Goal: Use online tool/utility: Utilize a website feature to perform a specific function

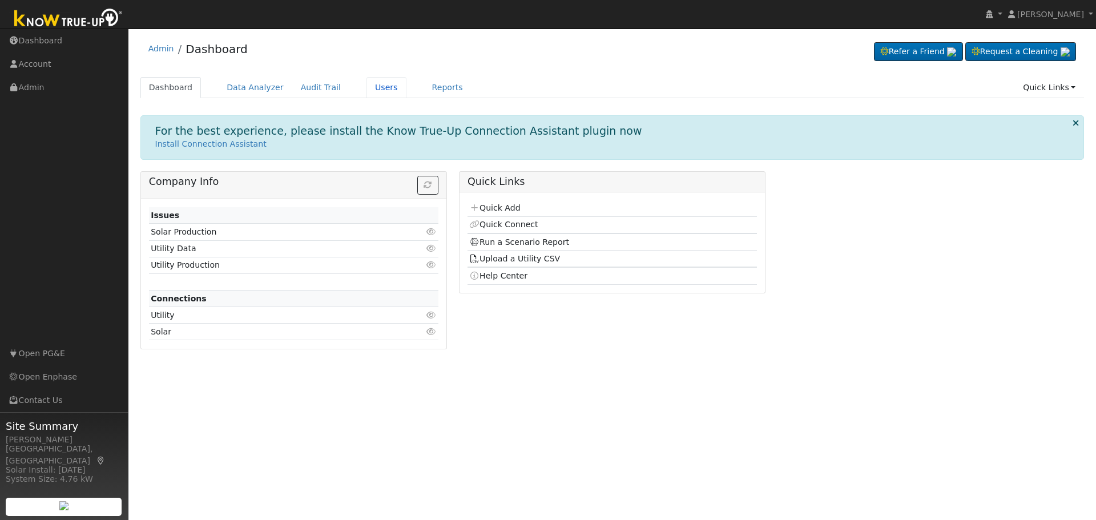
click at [373, 87] on link "Users" at bounding box center [386, 87] width 40 height 21
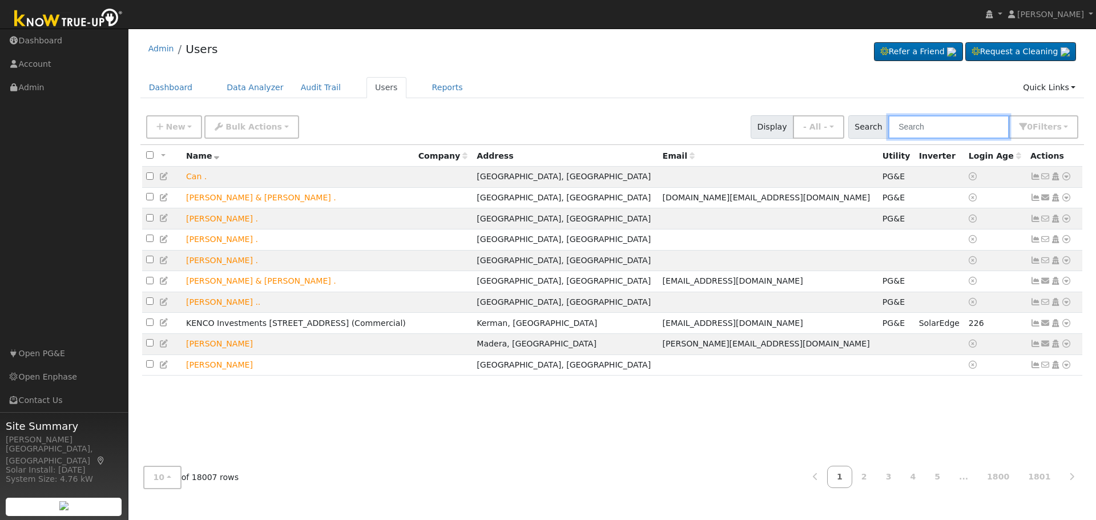
click at [922, 125] on input "text" at bounding box center [948, 126] width 121 height 23
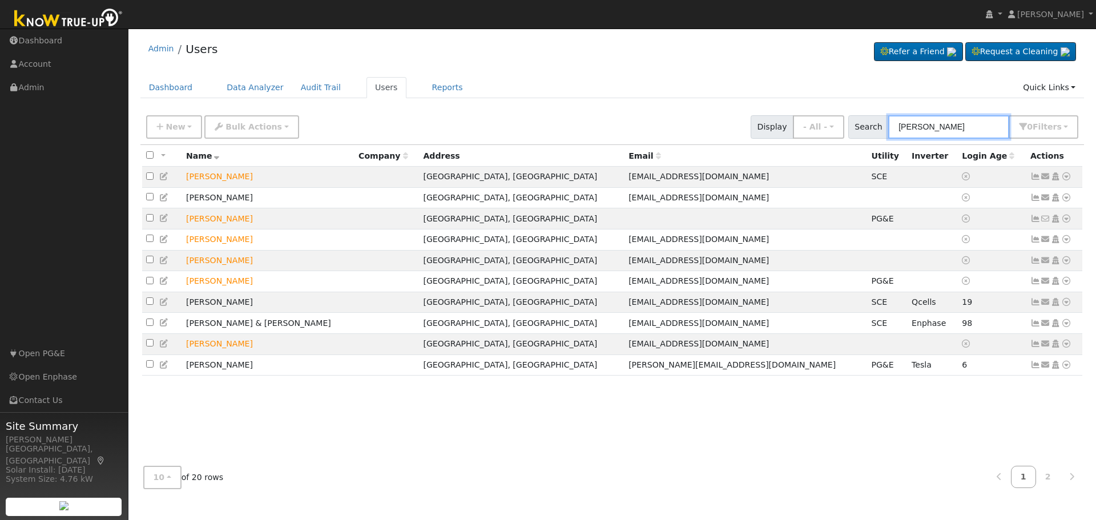
click at [905, 127] on input "[PERSON_NAME]" at bounding box center [948, 126] width 121 height 23
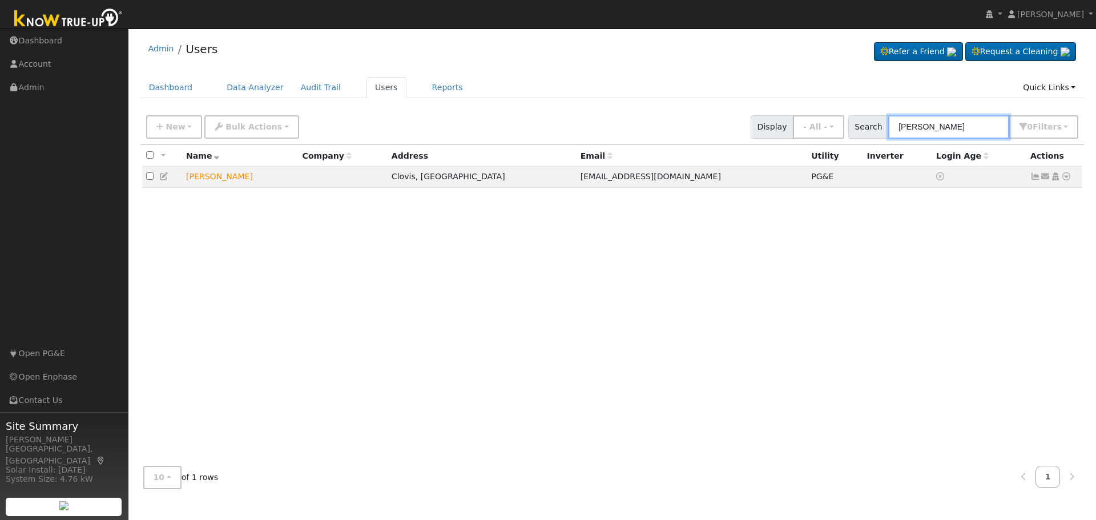
type input "[PERSON_NAME]"
click at [1068, 178] on icon at bounding box center [1066, 176] width 10 height 8
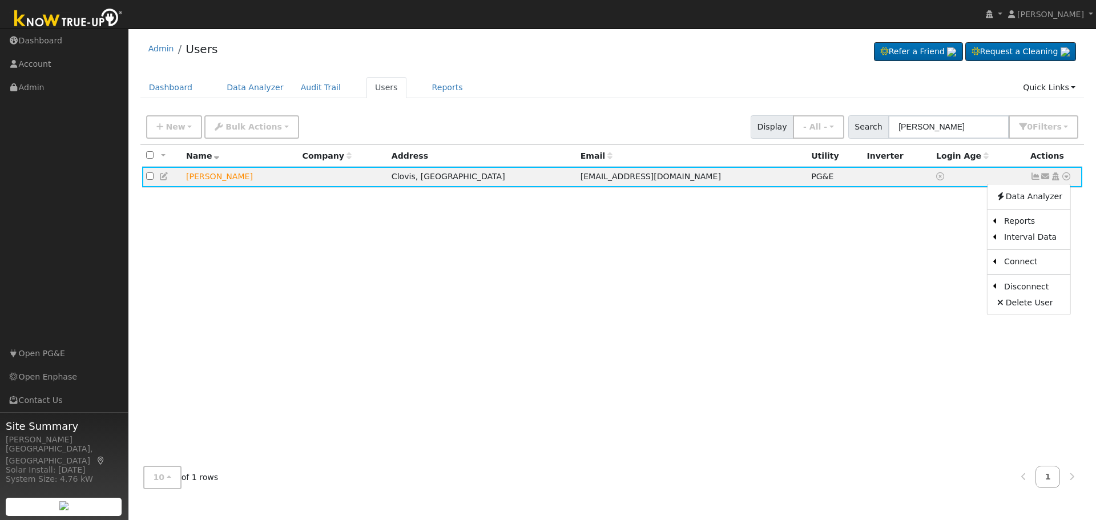
click at [0, 0] on link "Scenario" at bounding box center [0, 0] width 0 height 0
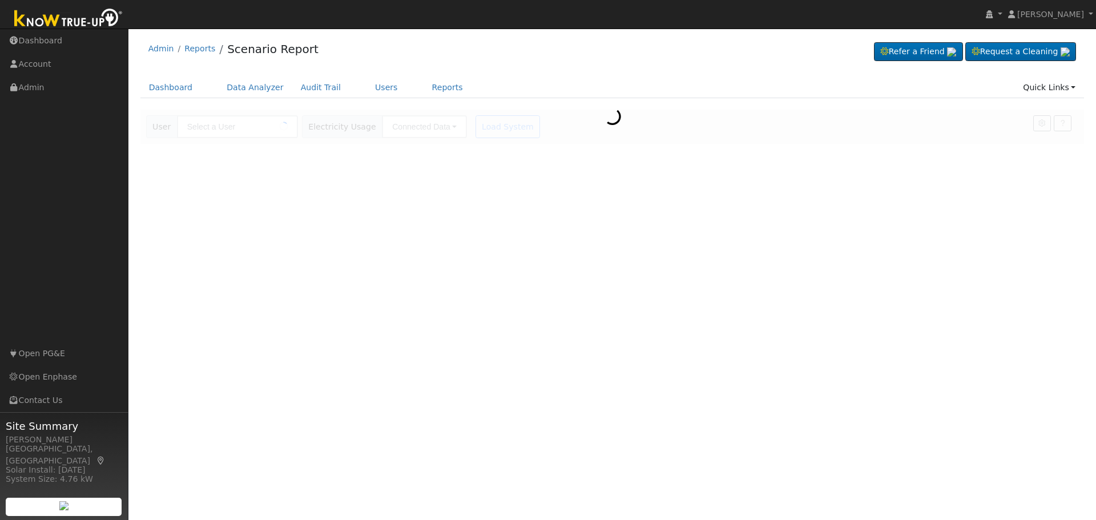
type input "Mark Peterson"
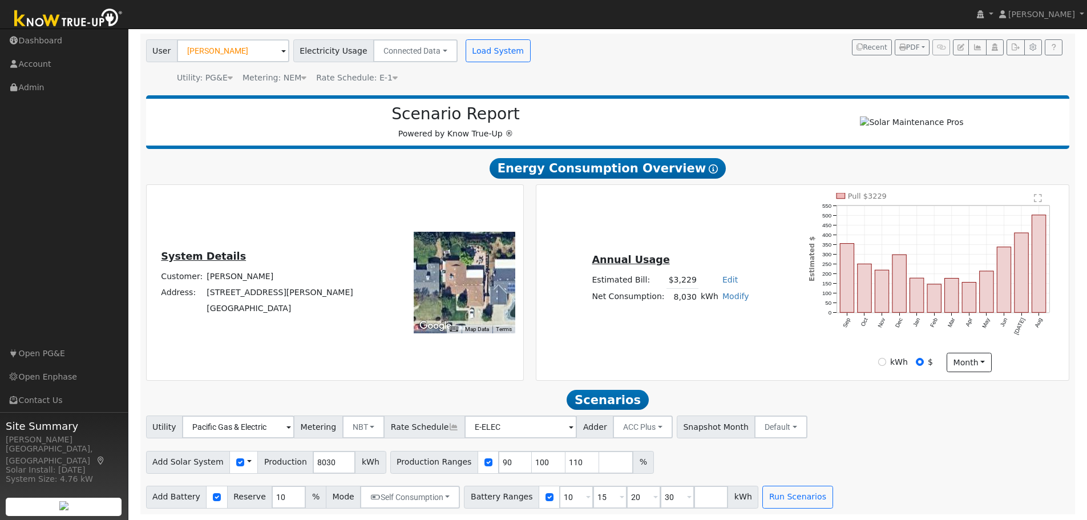
scroll to position [81, 0]
click at [498, 454] on input "90" at bounding box center [515, 462] width 34 height 23
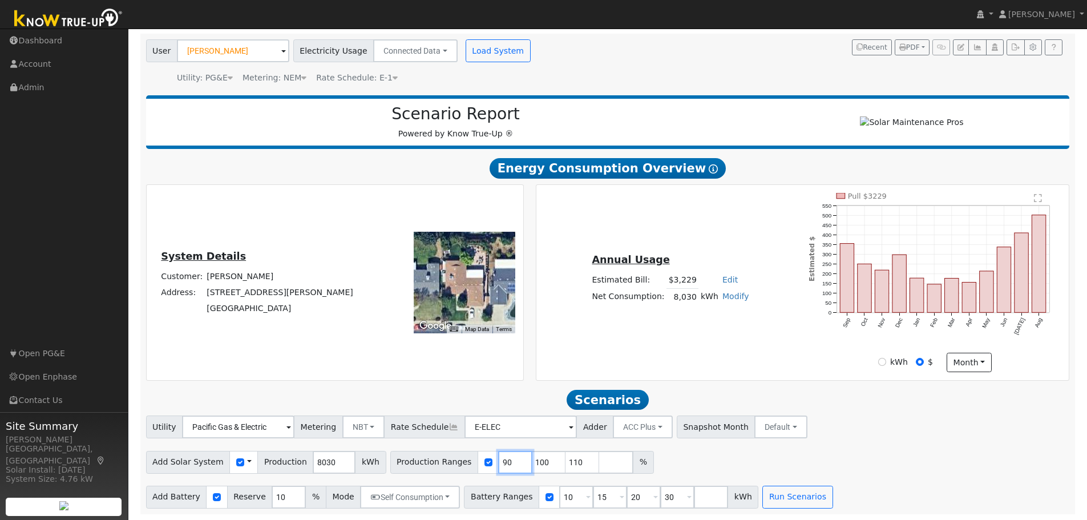
type input "100"
type input "110"
type input "1"
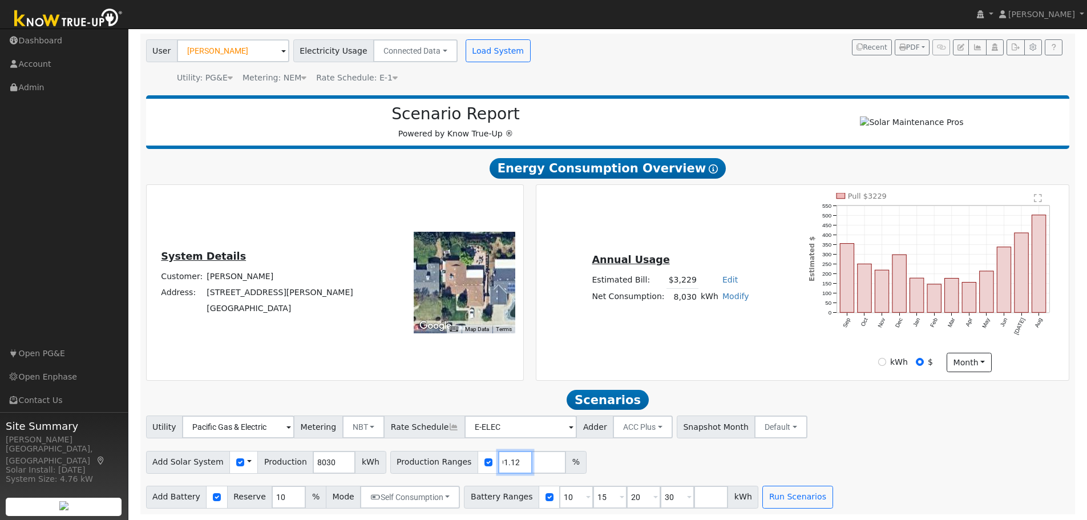
type input "91.12"
click at [559, 499] on input "10" at bounding box center [576, 497] width 34 height 23
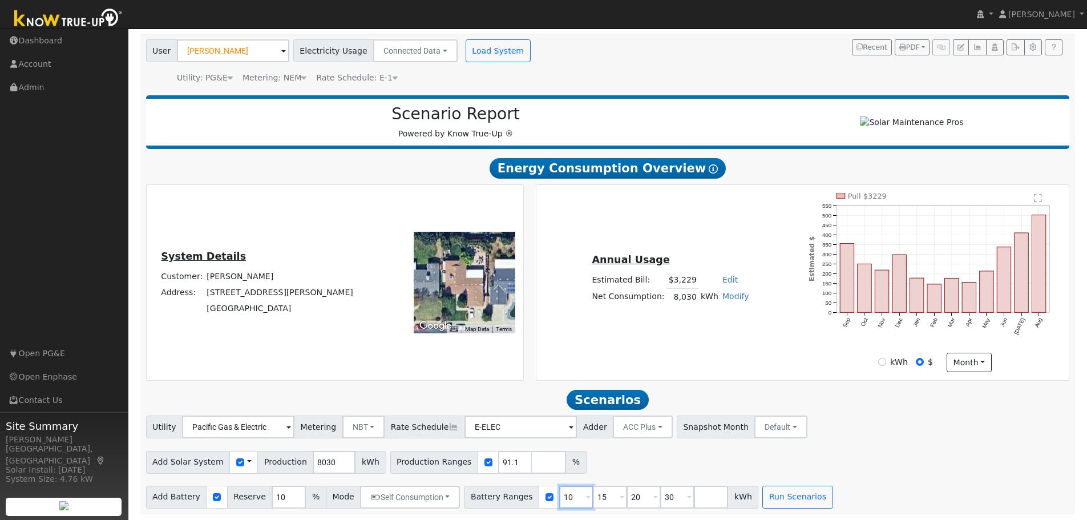
type input "15"
type input "20"
type input "30"
type input "20"
type input "30"
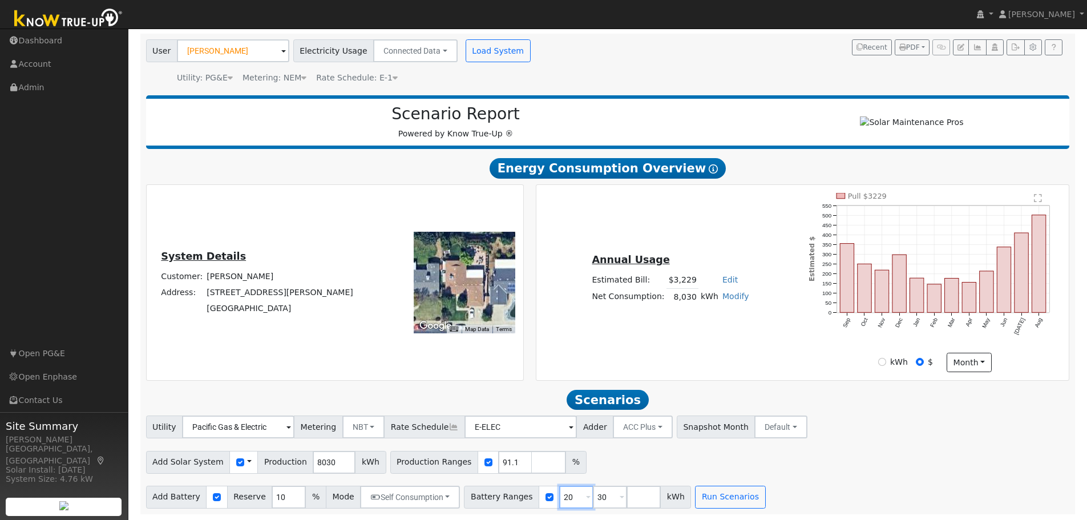
click at [559, 499] on input "20" at bounding box center [576, 497] width 34 height 23
type input "30"
click at [559, 499] on input "30" at bounding box center [576, 497] width 34 height 23
click at [559, 499] on input "number" at bounding box center [576, 497] width 34 height 23
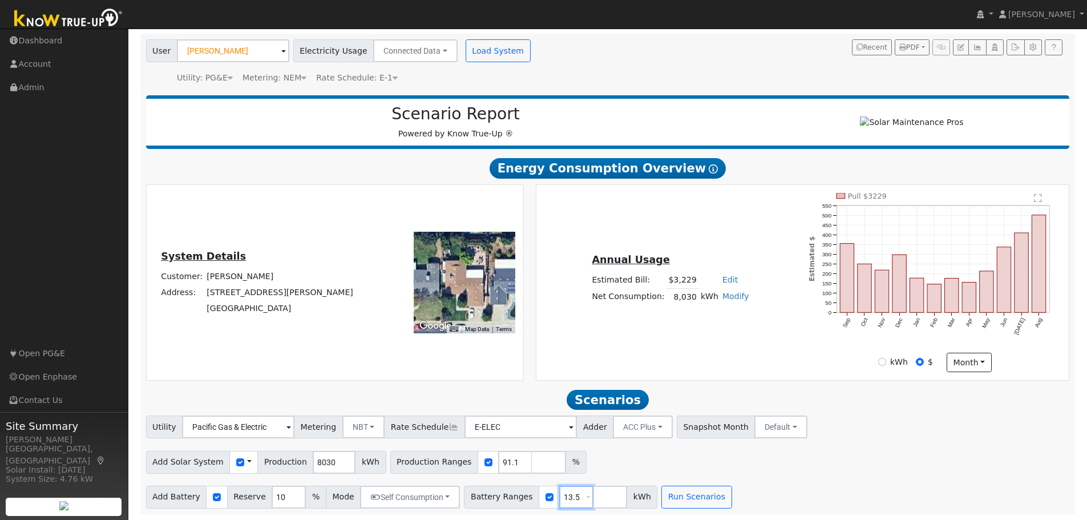
type input "13.5"
click at [272, 496] on input "10" at bounding box center [289, 497] width 34 height 23
type input "20"
click at [670, 493] on button "Run Scenarios" at bounding box center [697, 497] width 70 height 23
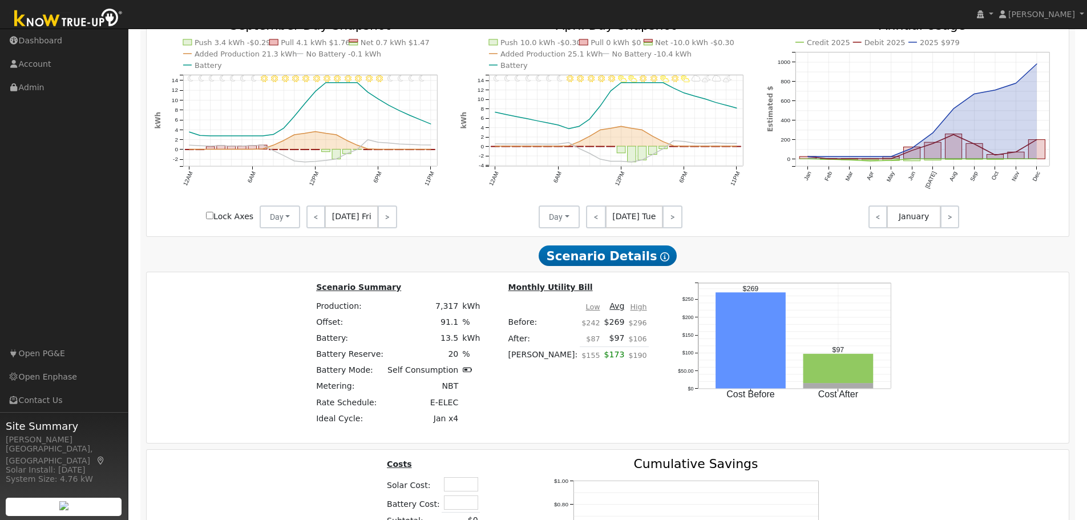
scroll to position [778, 0]
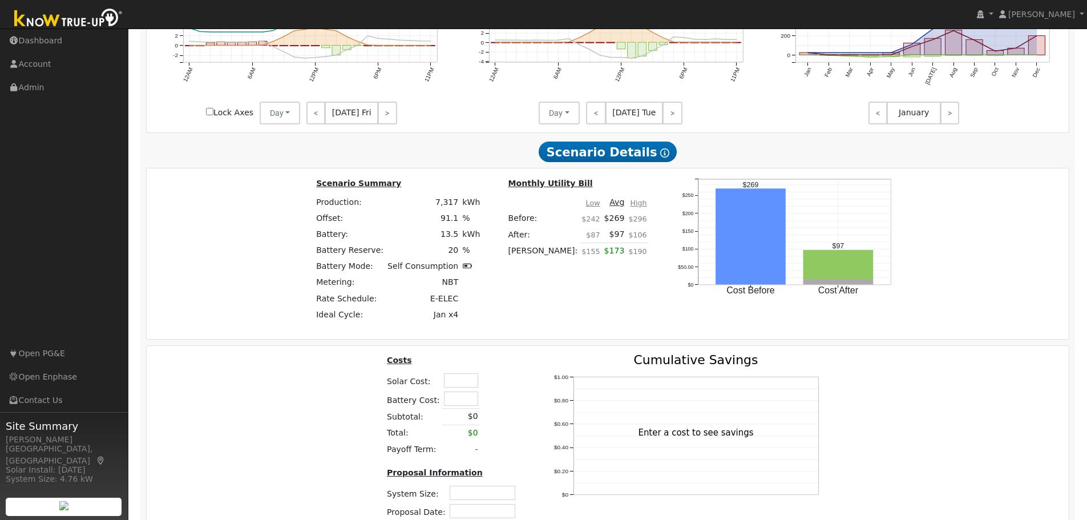
click at [473, 388] on input "text" at bounding box center [461, 380] width 34 height 14
type input "$33,500"
click at [918, 397] on div "Costs Solar Cost: $33,500 Battery Cost: Subtotal: $0 Total: $0 Payoff Term: - P…" at bounding box center [608, 450] width 931 height 193
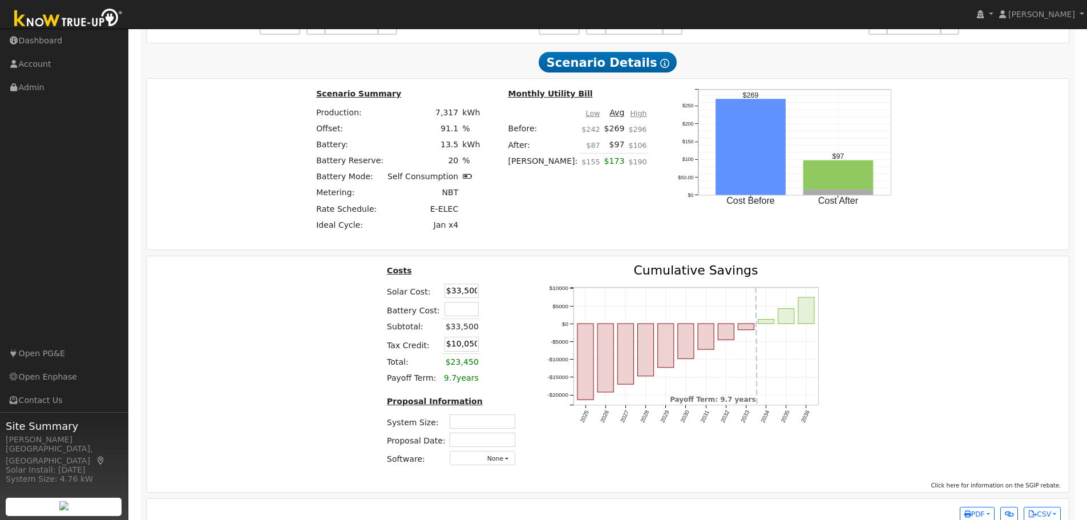
scroll to position [896, 0]
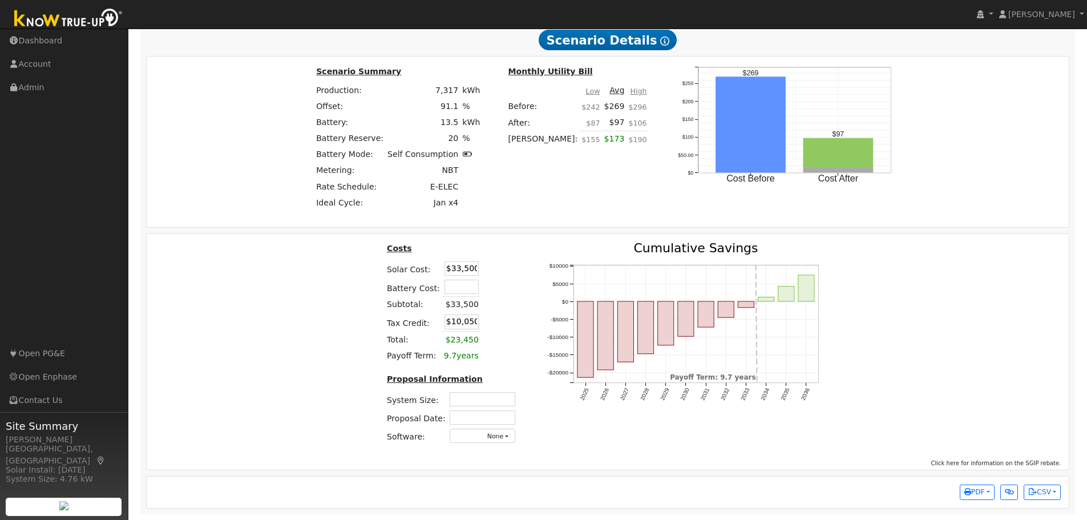
click at [476, 394] on input "text" at bounding box center [483, 399] width 66 height 14
type input "5.74"
click at [464, 416] on input "text" at bounding box center [477, 417] width 66 height 14
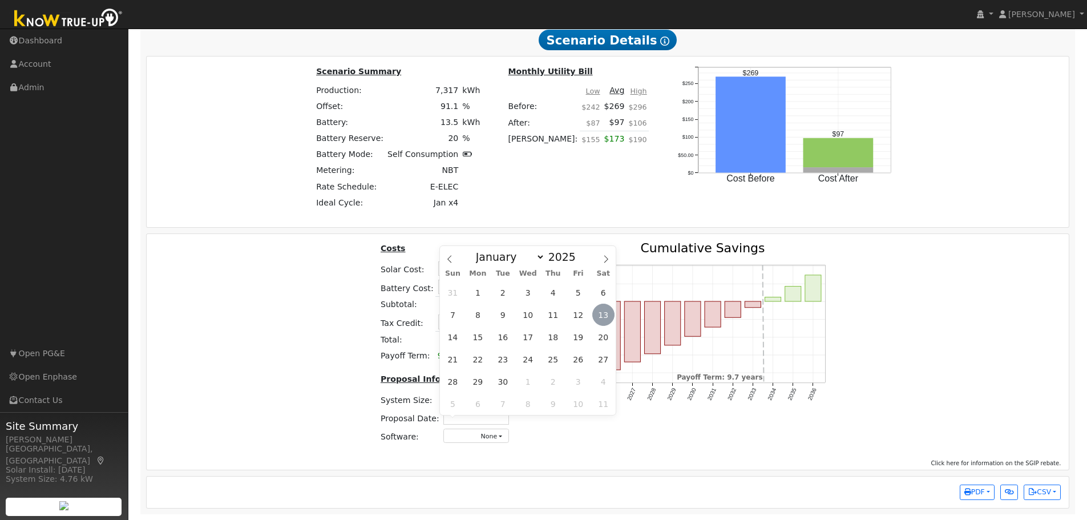
click at [601, 308] on span "13" at bounding box center [604, 315] width 22 height 22
type input "[DATE]"
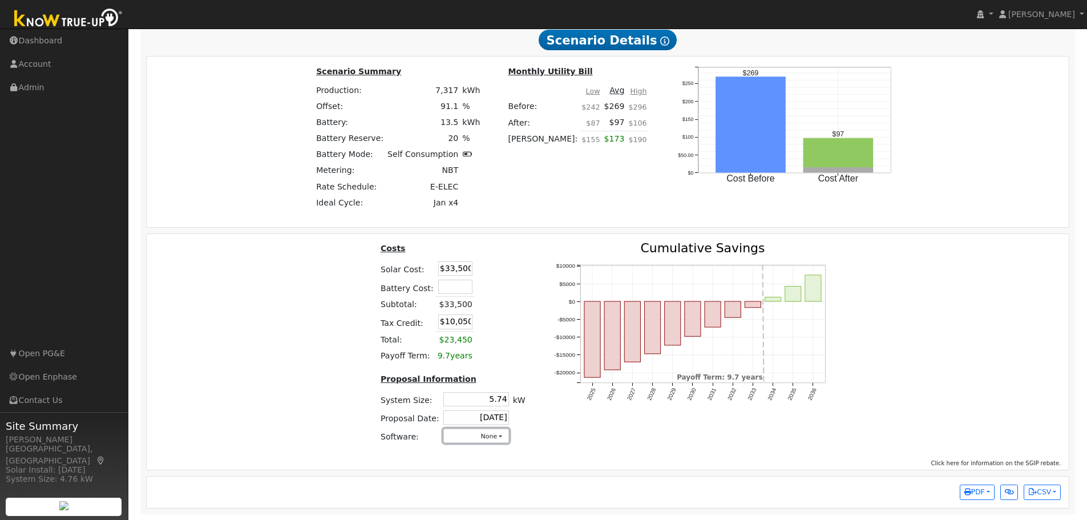
click at [470, 431] on button "None" at bounding box center [477, 436] width 66 height 14
click at [450, 336] on link "Aurora" at bounding box center [465, 335] width 82 height 16
click at [945, 297] on div "Costs Solar Cost: $33,500 Battery Cost: Subtotal: $33,500 Tax Credit: $10,050 T…" at bounding box center [608, 347] width 931 height 211
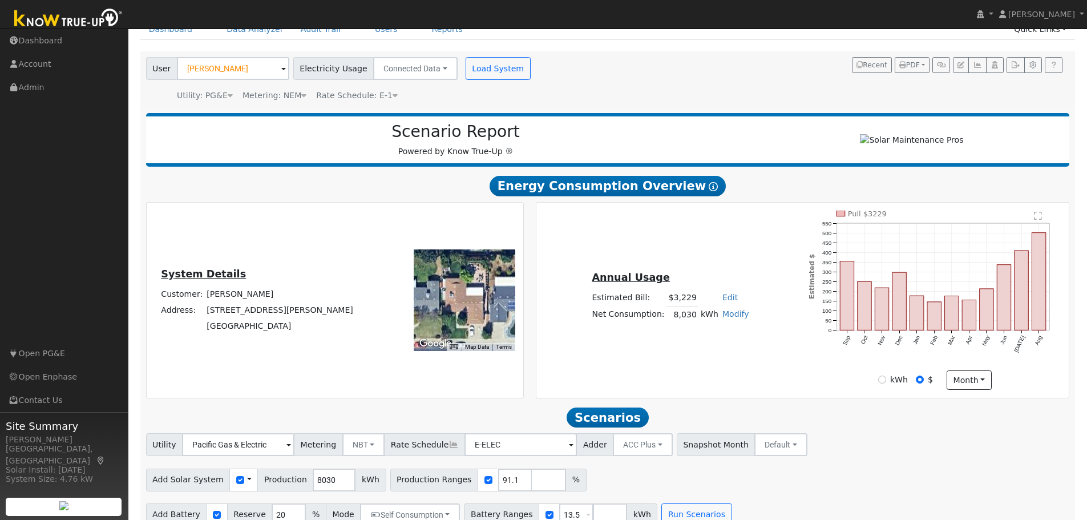
scroll to position [0, 0]
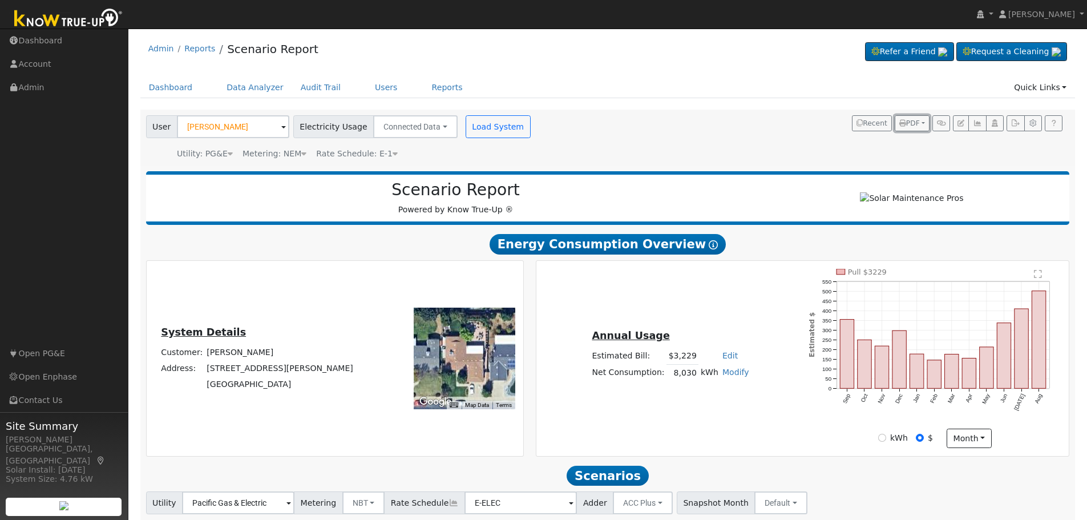
click at [926, 123] on button "PDF" at bounding box center [912, 123] width 35 height 16
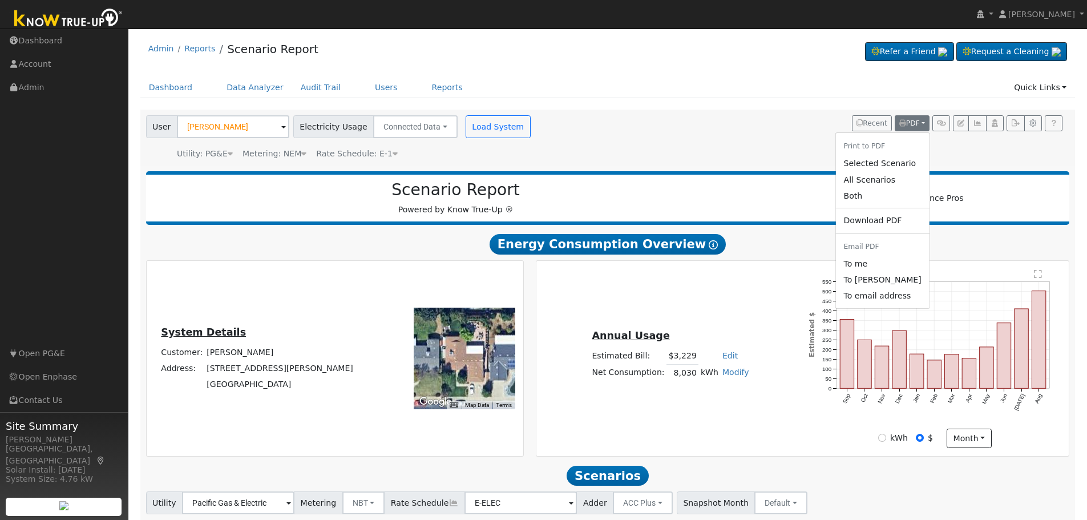
click at [879, 192] on link "Both" at bounding box center [883, 196] width 94 height 16
